Goal: Task Accomplishment & Management: Manage account settings

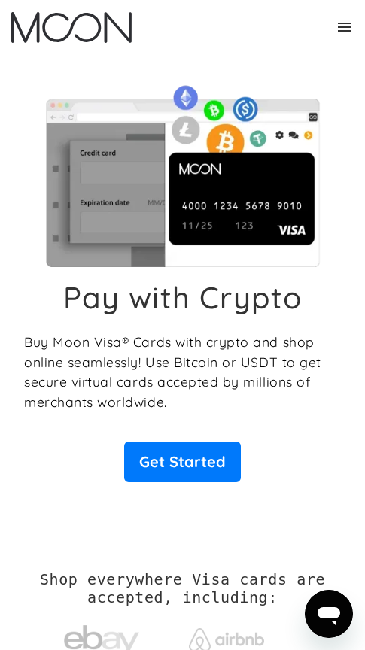
click at [176, 430] on div "Pay with Crypto Buy Moon Visa® Cards with crypto and shop online seamlessly! Us…" at bounding box center [182, 380] width 316 height 203
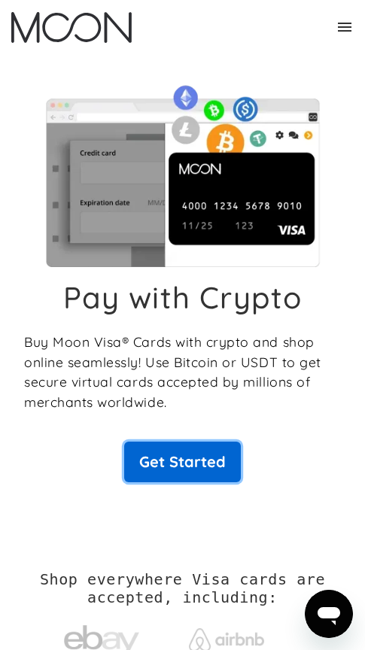
click at [182, 447] on link "Get Started" at bounding box center [182, 461] width 117 height 41
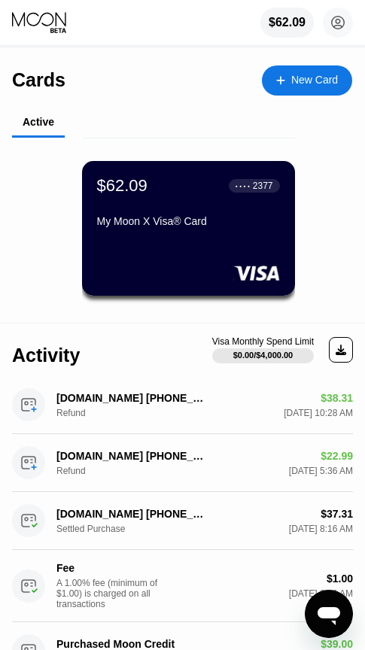
click at [157, 227] on div "My Moon X Visa® Card" at bounding box center [188, 221] width 183 height 12
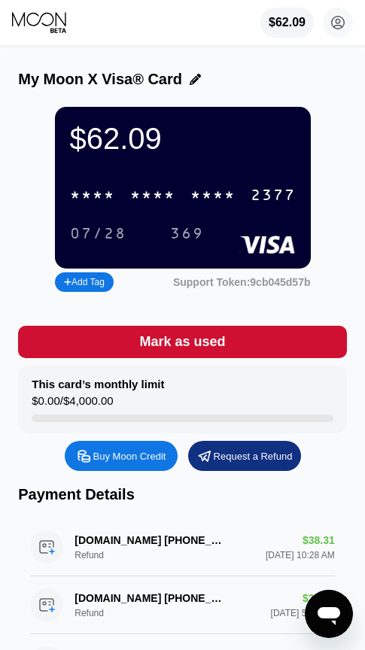
click at [170, 199] on div "* * * *" at bounding box center [152, 195] width 45 height 17
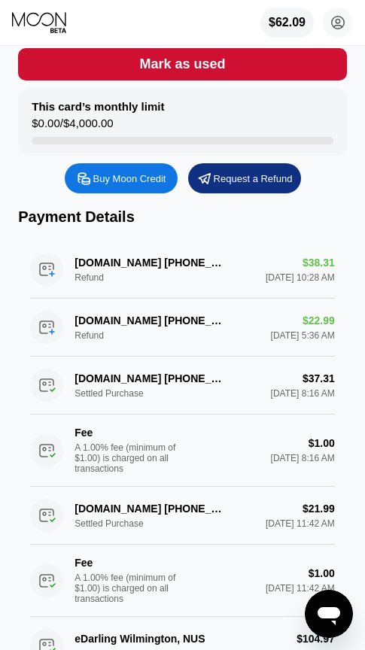
scroll to position [301, 0]
